Goal: Information Seeking & Learning: Find specific fact

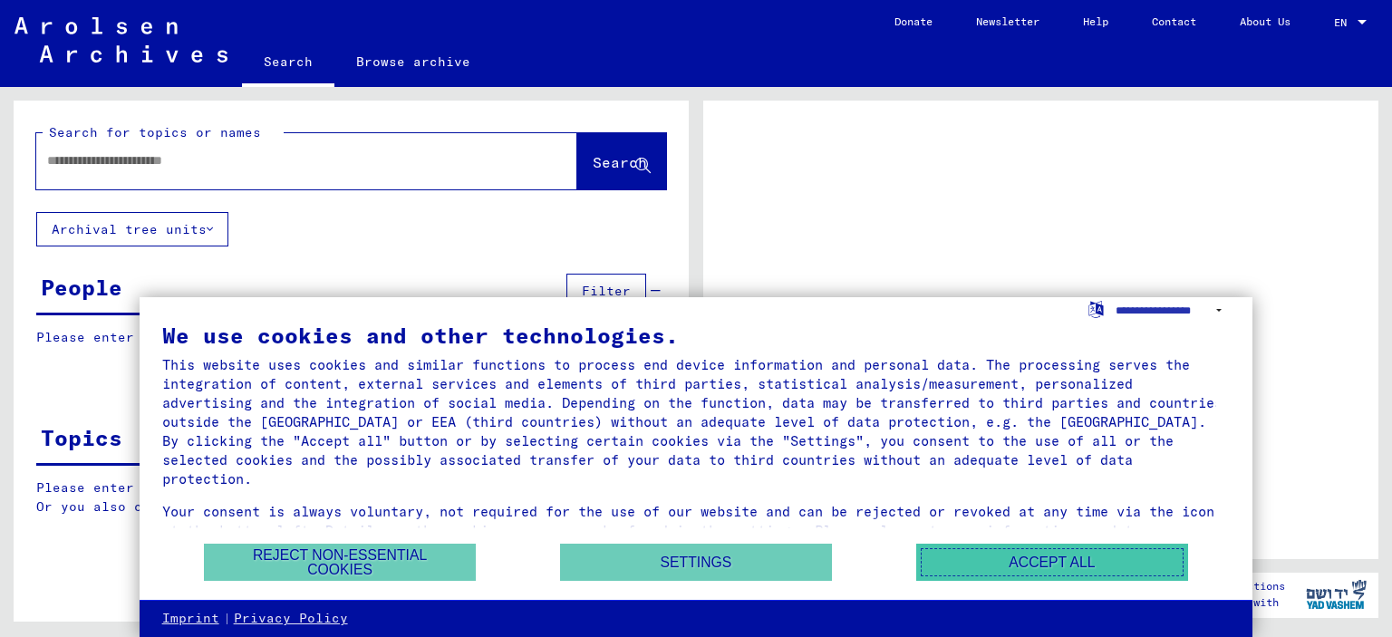
click at [1019, 568] on button "Accept all" at bounding box center [1052, 562] width 272 height 37
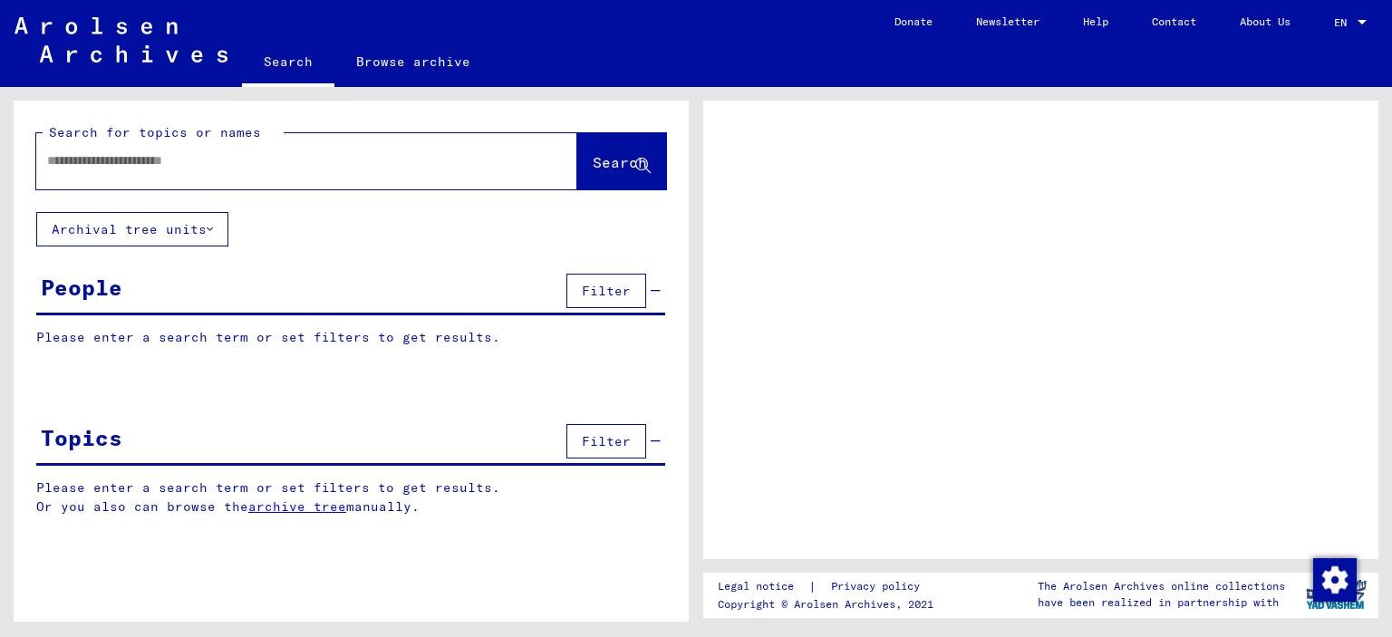
click at [264, 160] on input "text" at bounding box center [290, 160] width 487 height 19
type input "**********"
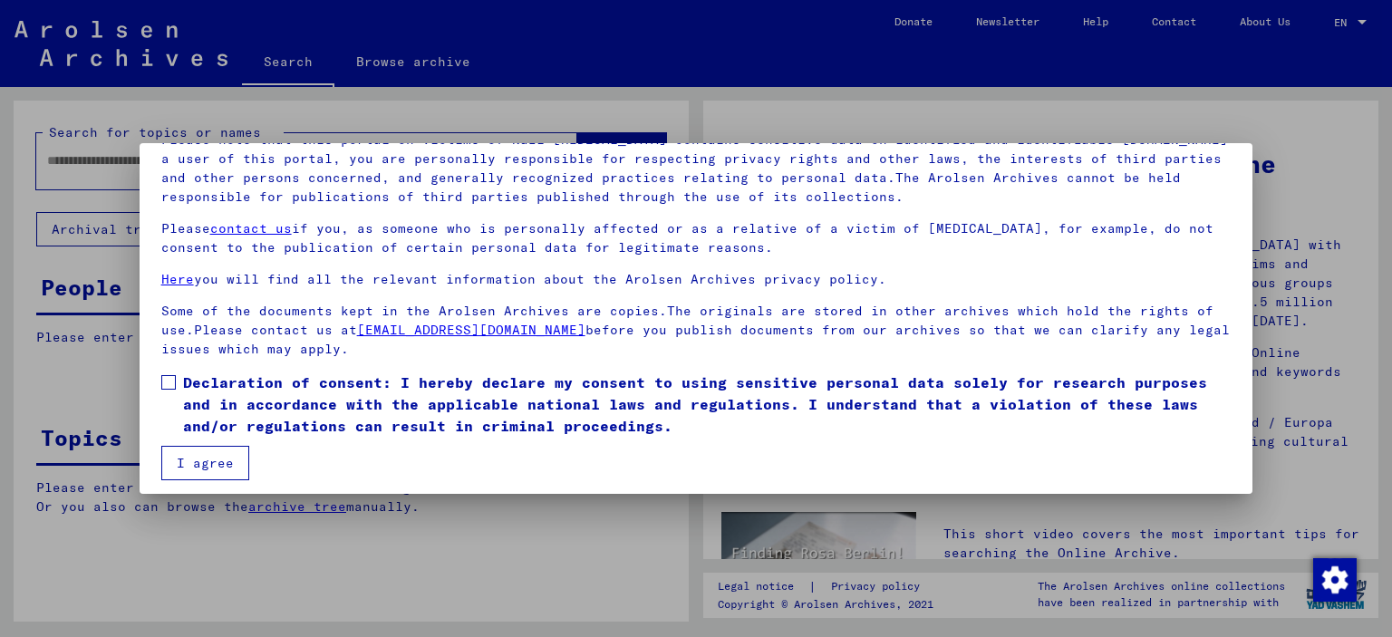
scroll to position [152, 0]
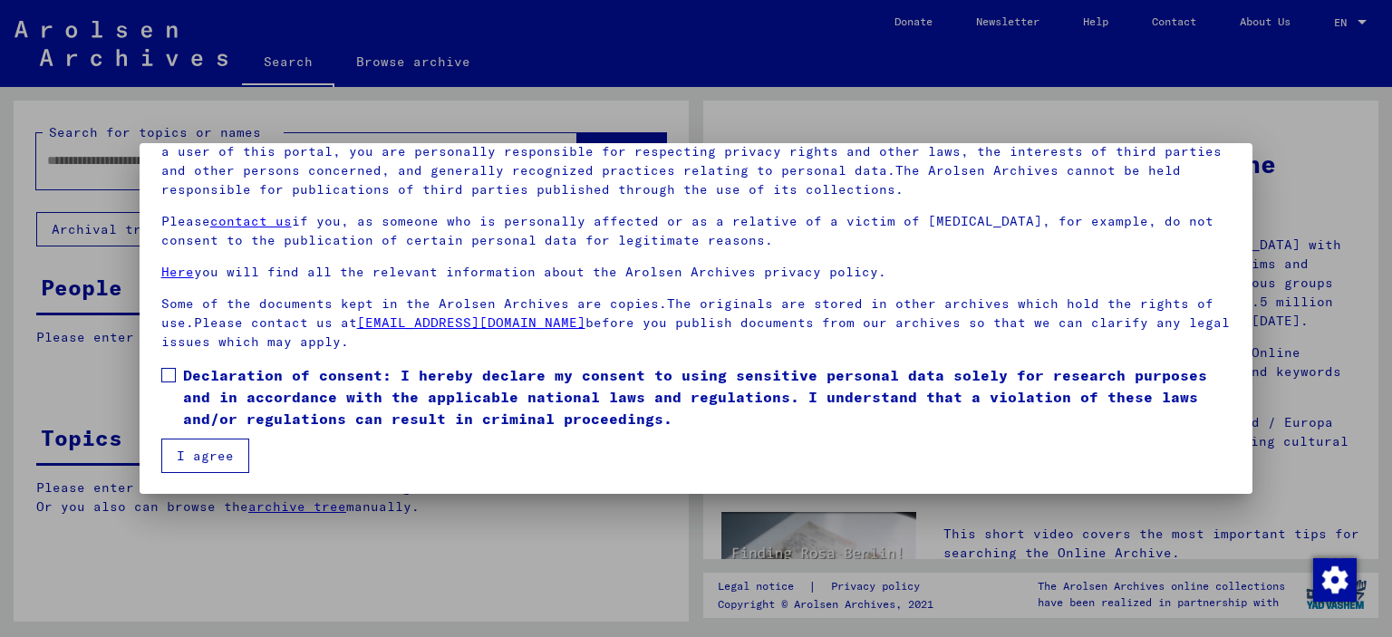
click at [261, 384] on span "Declaration of consent: I hereby declare my consent to using sensitive personal…" at bounding box center [707, 396] width 1049 height 65
click at [220, 458] on button "I agree" at bounding box center [205, 456] width 88 height 34
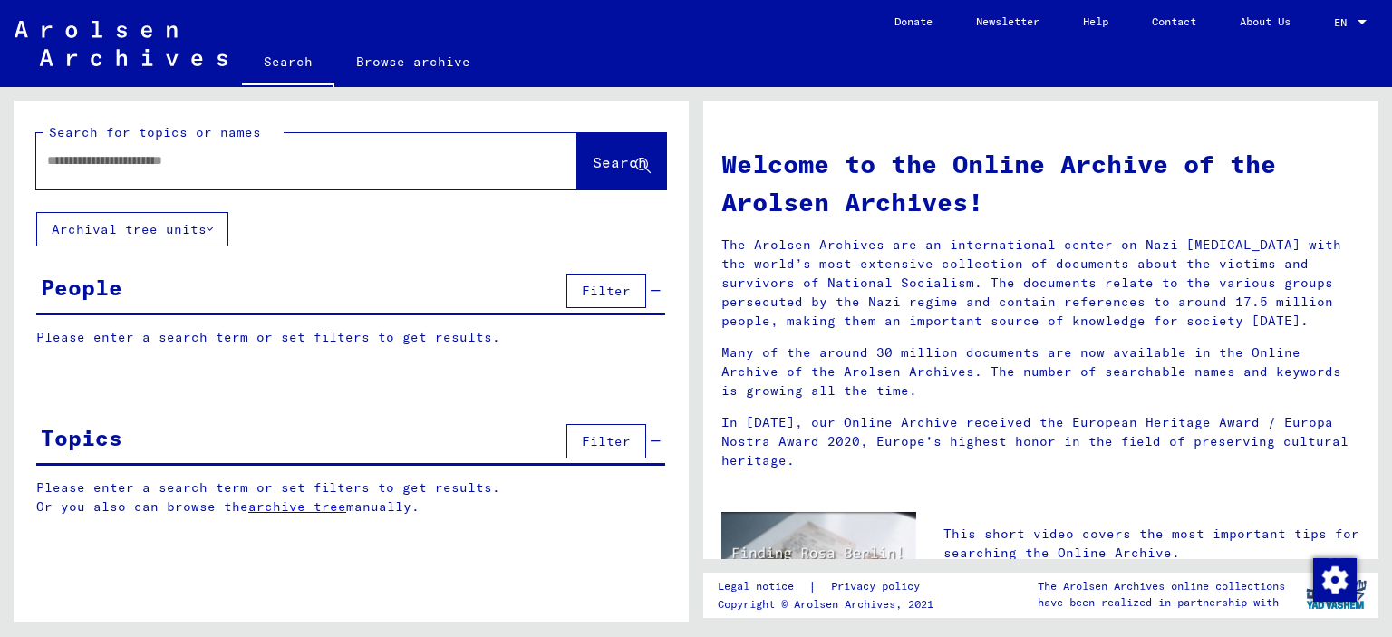
click at [208, 167] on input "text" at bounding box center [285, 160] width 476 height 19
type input "**********"
click at [606, 172] on span "Search" at bounding box center [622, 163] width 58 height 19
click at [617, 164] on span "Search" at bounding box center [620, 162] width 54 height 18
click at [647, 160] on icon at bounding box center [642, 166] width 15 height 15
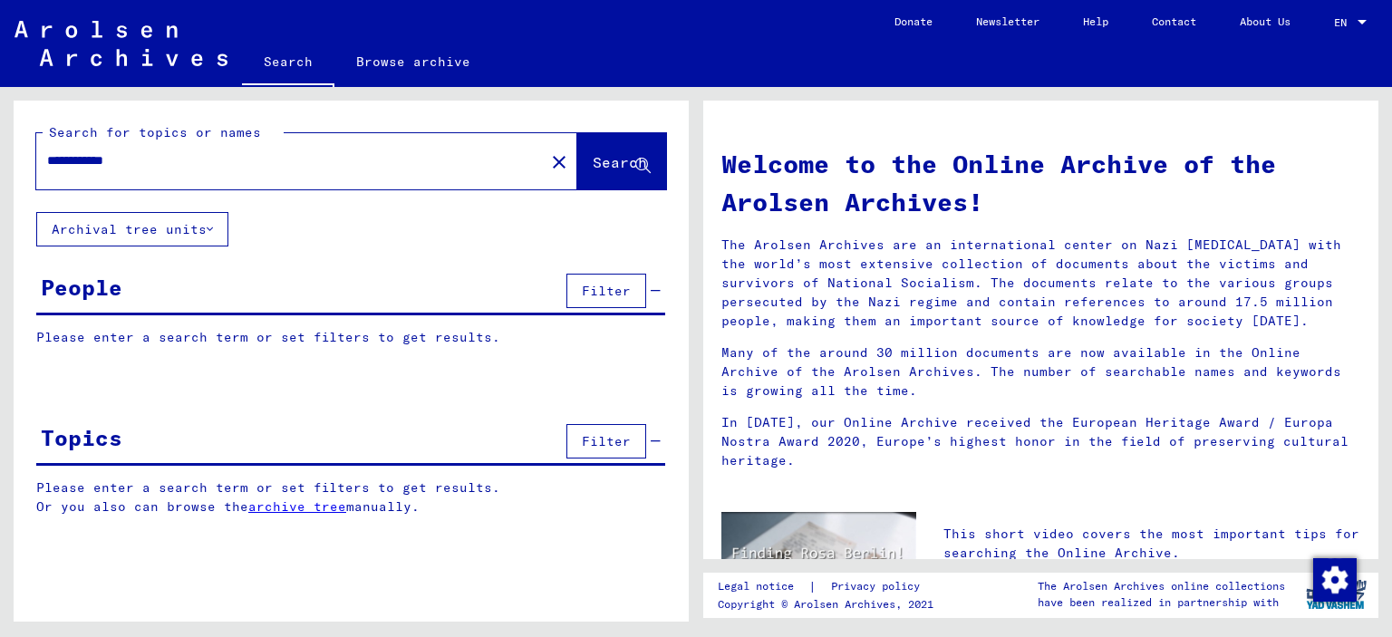
click at [129, 231] on button "Archival tree units" at bounding box center [132, 229] width 192 height 34
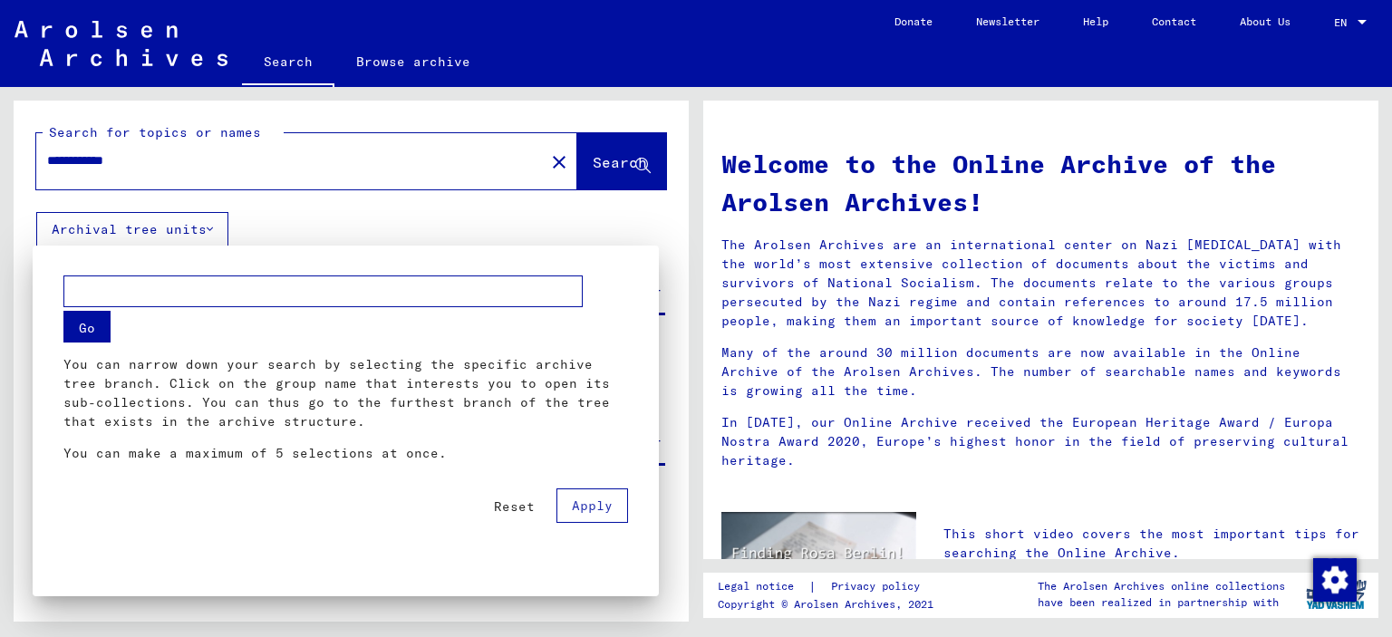
click at [129, 231] on div at bounding box center [696, 318] width 1392 height 637
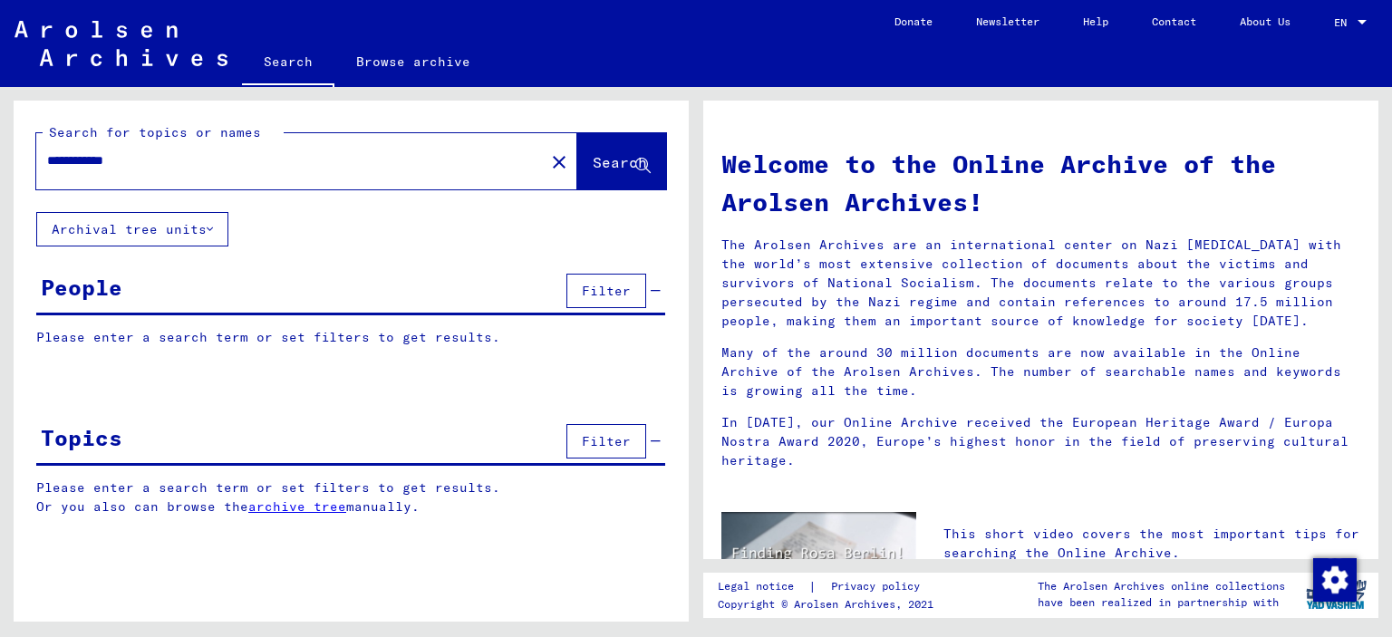
click at [590, 299] on button "Filter" at bounding box center [607, 291] width 80 height 34
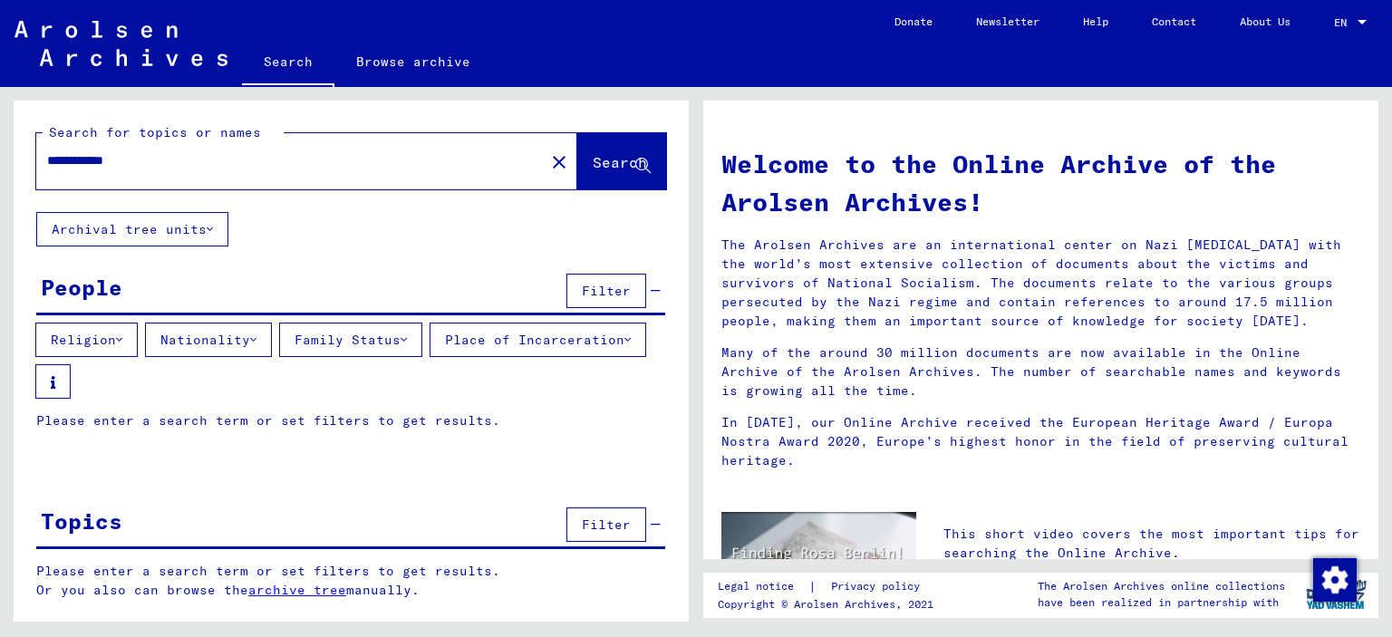
click at [637, 171] on icon at bounding box center [642, 166] width 15 height 15
click at [638, 173] on button "Search" at bounding box center [621, 161] width 89 height 56
